Goal: Information Seeking & Learning: Learn about a topic

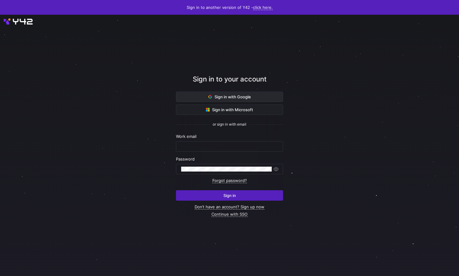
click at [230, 98] on span "Sign in with Google" at bounding box center [229, 96] width 43 height 5
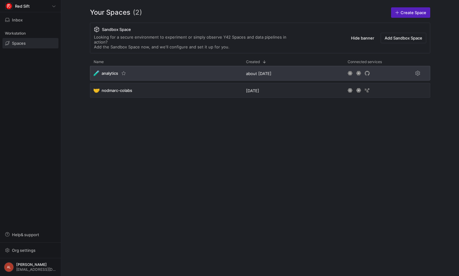
click at [195, 67] on div "🧪 analytics" at bounding box center [166, 73] width 152 height 15
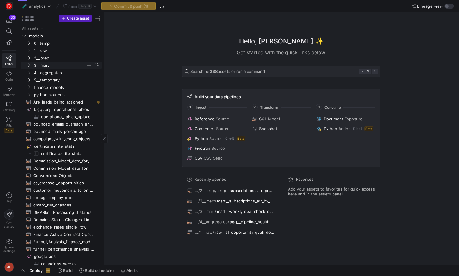
click at [28, 64] on icon "Press SPACE to select this row." at bounding box center [29, 65] width 4 height 4
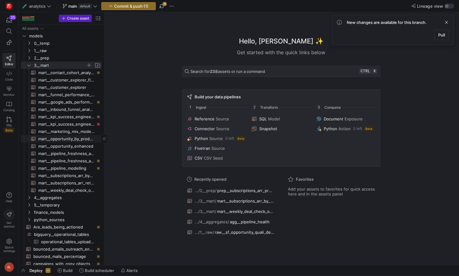
click at [62, 139] on span "mart__opportunity_by_product_line​​​​​​​​​​" at bounding box center [66, 138] width 56 height 7
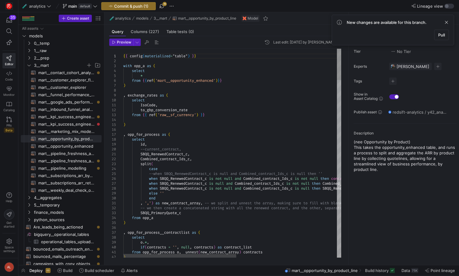
type textarea "s"
type textarea "on ql.sbqq_product_c = [DOMAIN_NAME] left join exchange_rates on ql.currencyiso…"
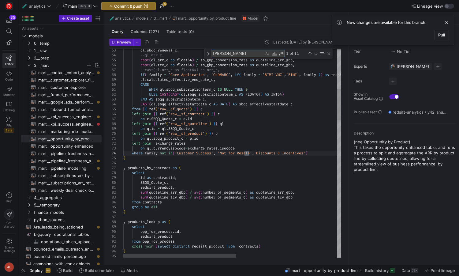
type textarea "sale"
type textarea "ELSE NULL END AS bimi_interest_gauge, CASE when arr_c<0 then 0 else arr_c end a…"
type textarea "sales"
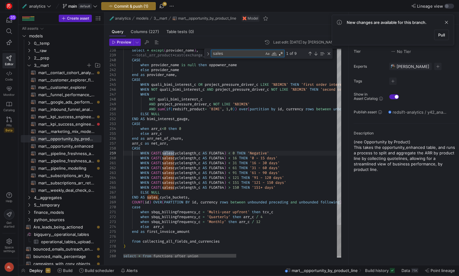
type textarea "WHEN CAST(salescyclelength_c AS FLOAT64) < 31 THEN '16 - 30 days' WHEN CAST(sal…"
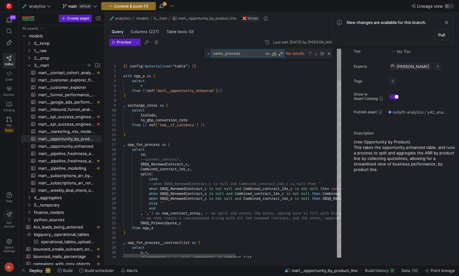
type textarea "sales_process"
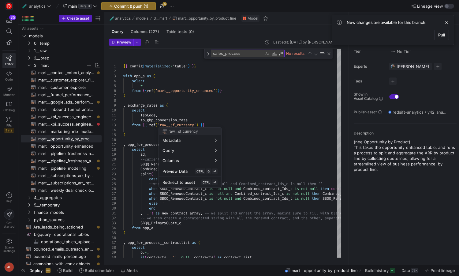
click at [68, 147] on div at bounding box center [229, 138] width 459 height 276
drag, startPoint x: 72, startPoint y: 146, endPoint x: 90, endPoint y: 144, distance: 18.2
click at [72, 146] on span "mart__opportunity_enhanced​​​​​​​​​​" at bounding box center [66, 146] width 56 height 7
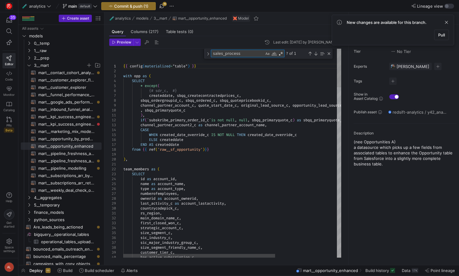
click at [242, 54] on textarea "sales_process" at bounding box center [237, 53] width 53 height 7
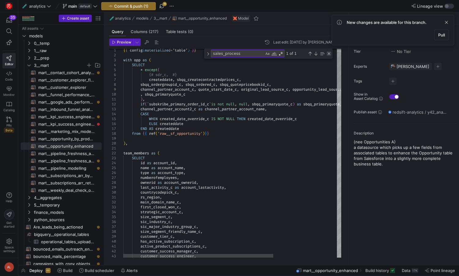
click at [329, 54] on div "Close (Escape)" at bounding box center [329, 53] width 5 height 5
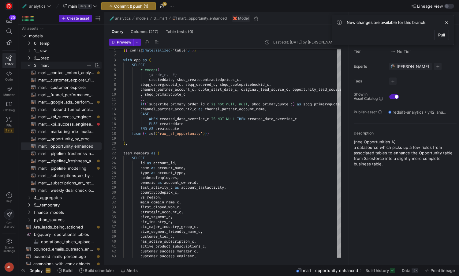
click at [28, 65] on icon "Press SPACE to select this row." at bounding box center [29, 65] width 4 height 4
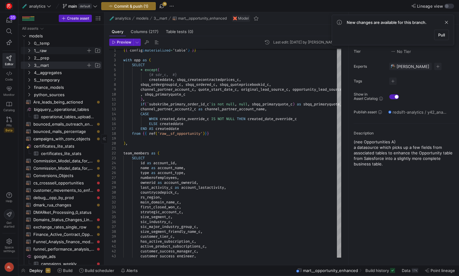
click at [28, 52] on icon "Press SPACE to select this row." at bounding box center [29, 51] width 4 height 4
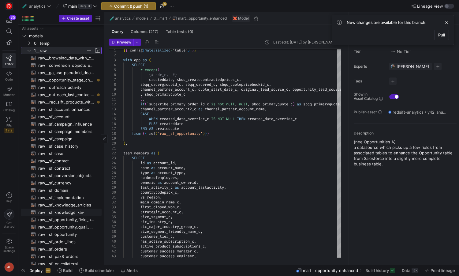
scroll to position [92, 0]
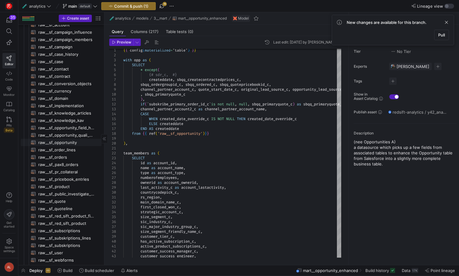
click at [62, 143] on span "raw__sf_opportunity​​​​​​​​​​" at bounding box center [66, 142] width 56 height 7
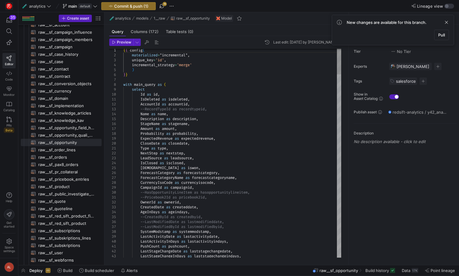
type textarea "IsDeleted as isdeleted, AccountId as accountid, --RecordTypeId as recordtypeid,…"
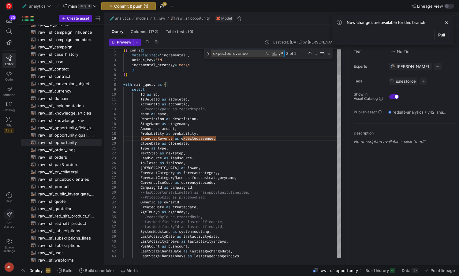
type textarea "s"
type textarea "Discovery_Completed_c as discovery_completed_c, ROI_Analysis_Completed_c as roi…"
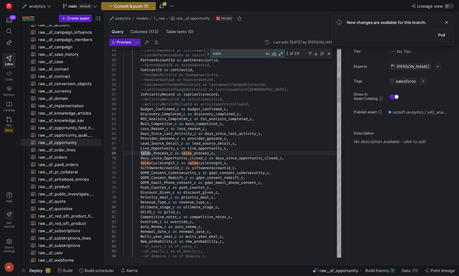
type textarea "sales"
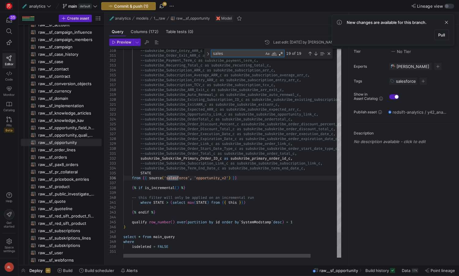
type textarea "Discovery_Completed_c as discovery_completed_c, ROI_Analysis_Completed_c as roi…"
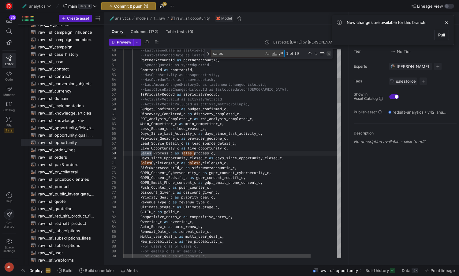
type textarea "sales"
click at [329, 54] on div "Close (Escape)" at bounding box center [329, 53] width 5 height 5
